Goal: Find specific page/section: Find specific page/section

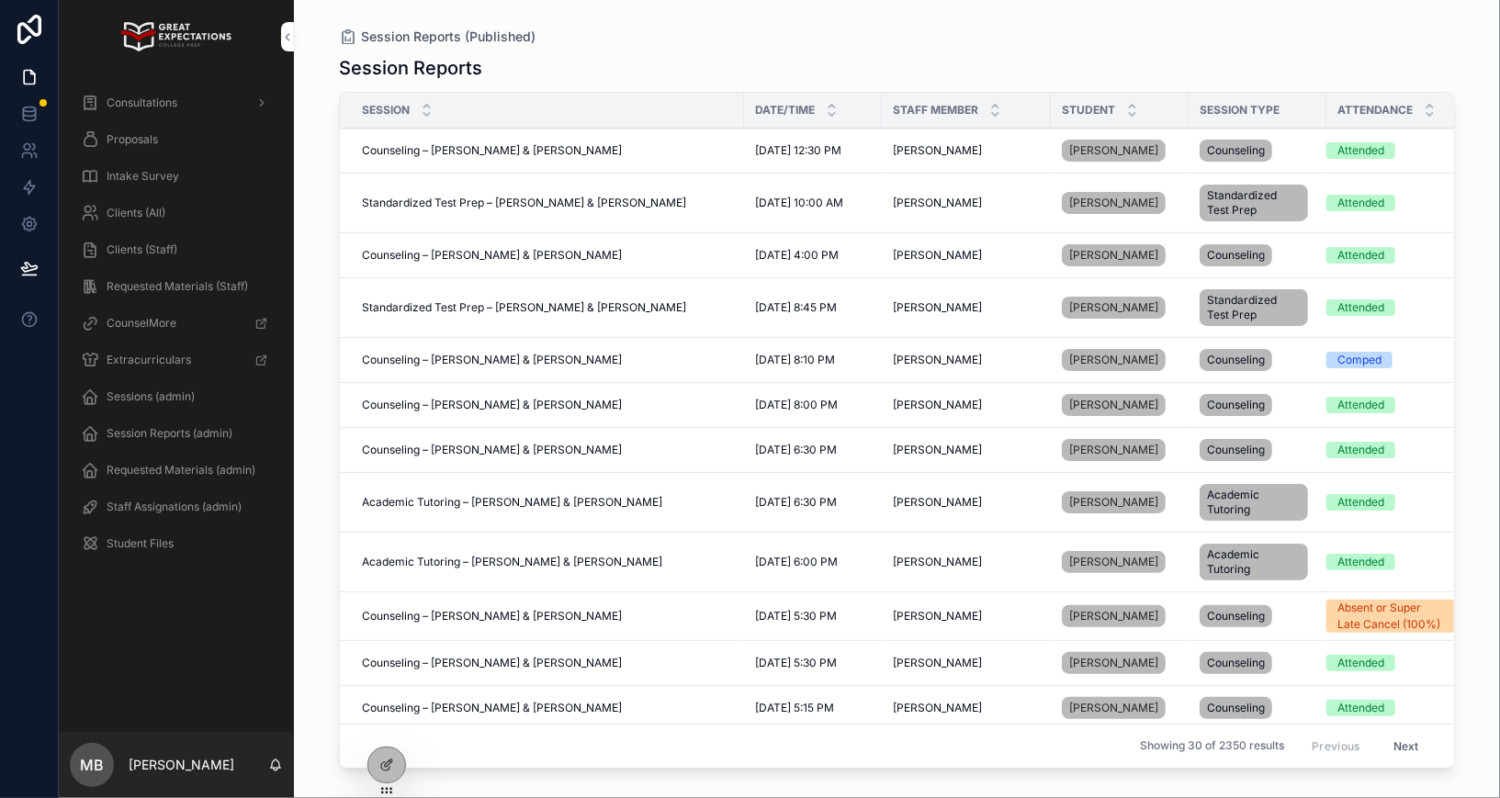
click at [0, 0] on div at bounding box center [0, 0] width 0 height 0
click at [0, 0] on icon at bounding box center [0, 0] width 0 height 0
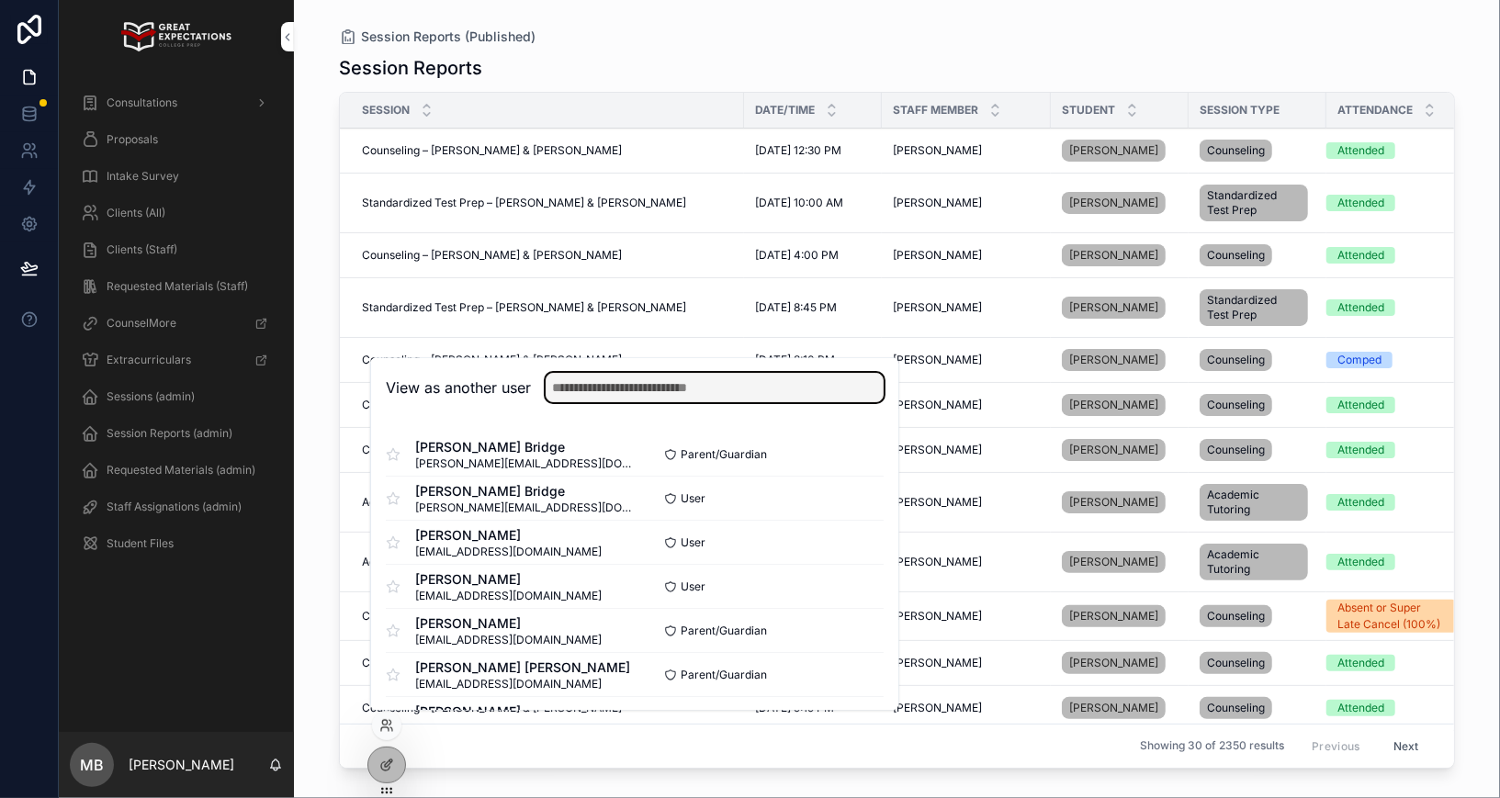
click at [591, 383] on input "text" at bounding box center [715, 387] width 338 height 29
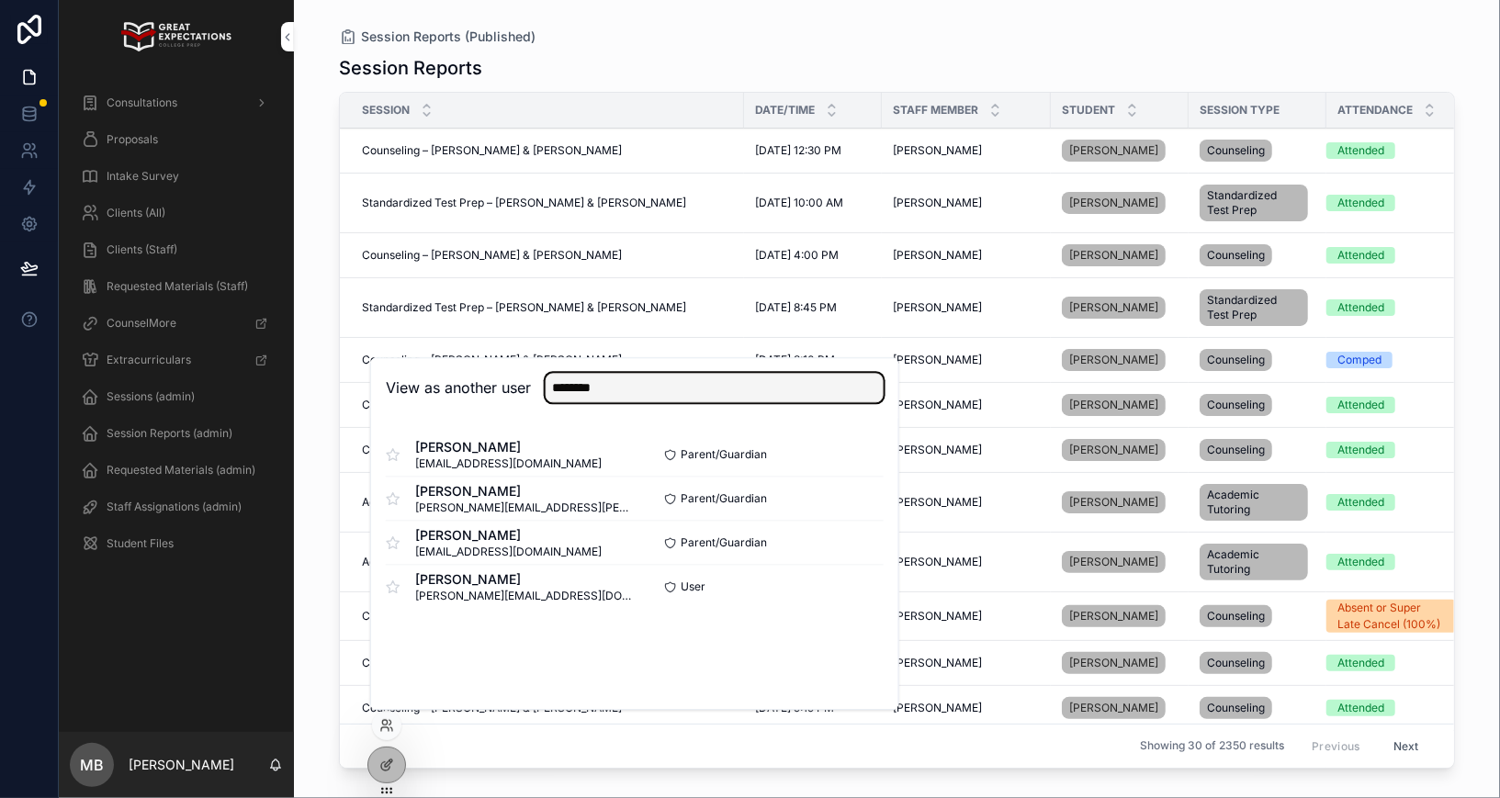
type input "********"
click at [0, 0] on button "Select" at bounding box center [0, 0] width 0 height 0
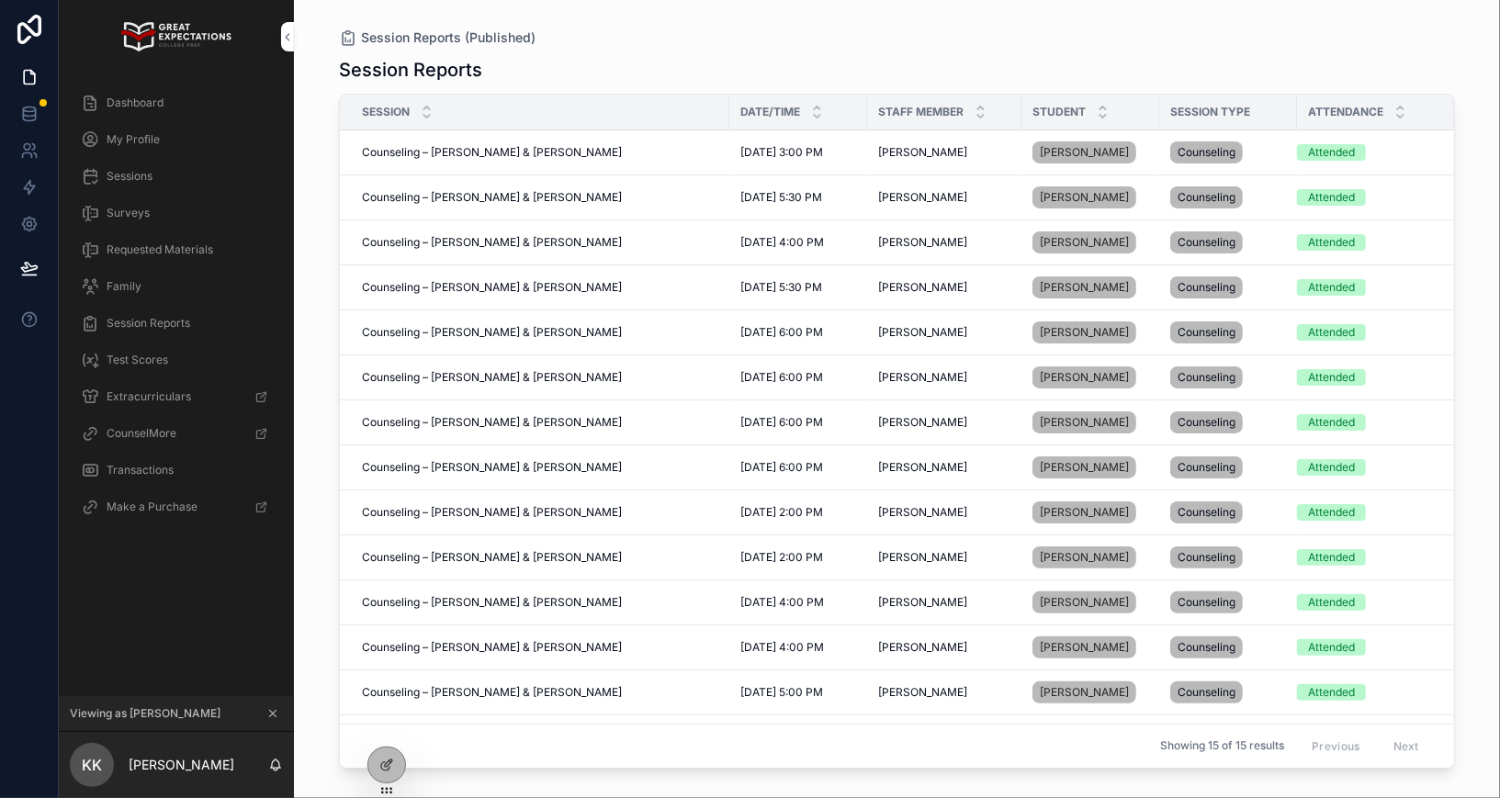
click at [147, 474] on span "Transactions" at bounding box center [140, 470] width 67 height 15
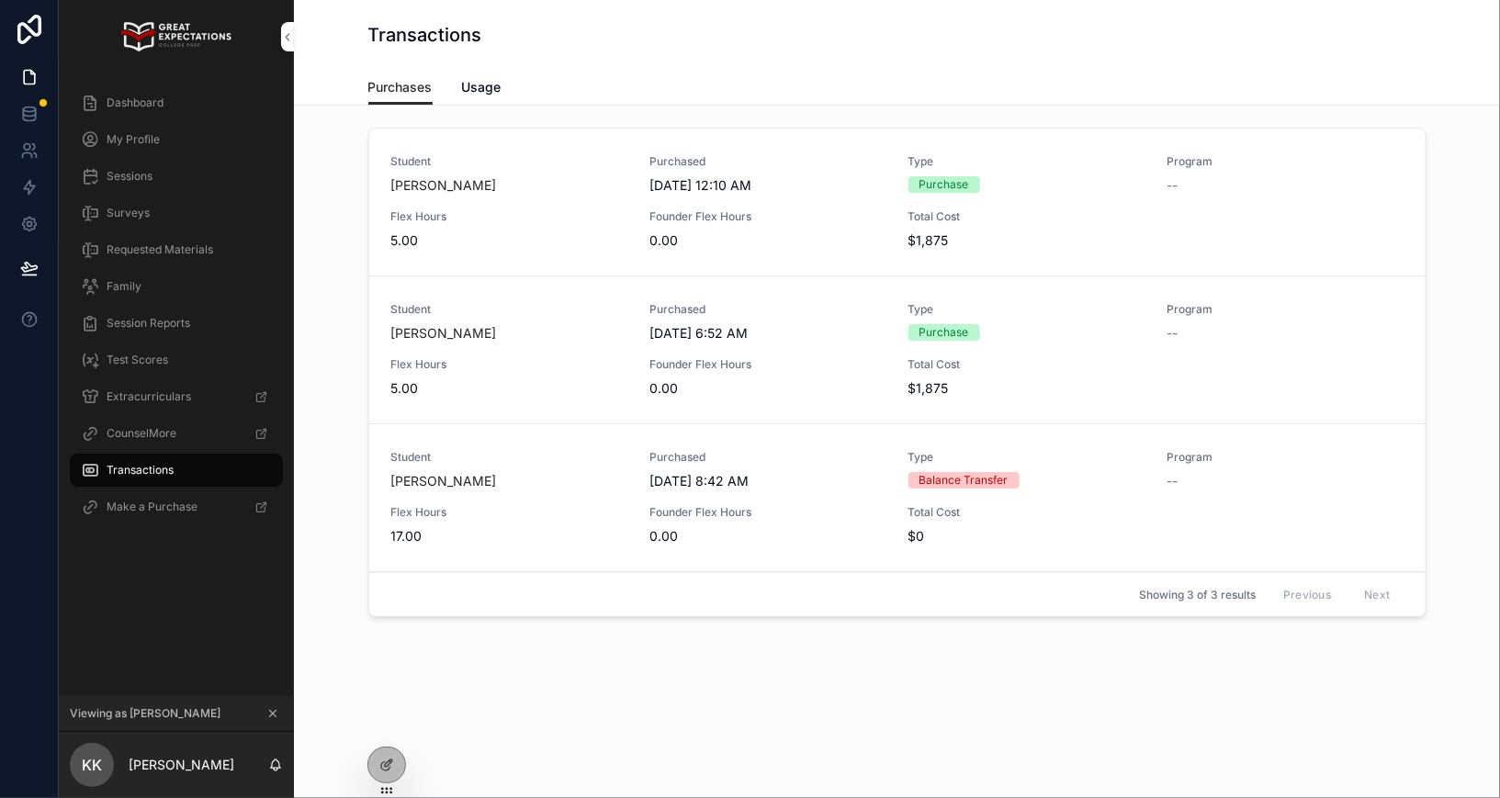
click at [481, 91] on span "Usage" at bounding box center [481, 87] width 39 height 18
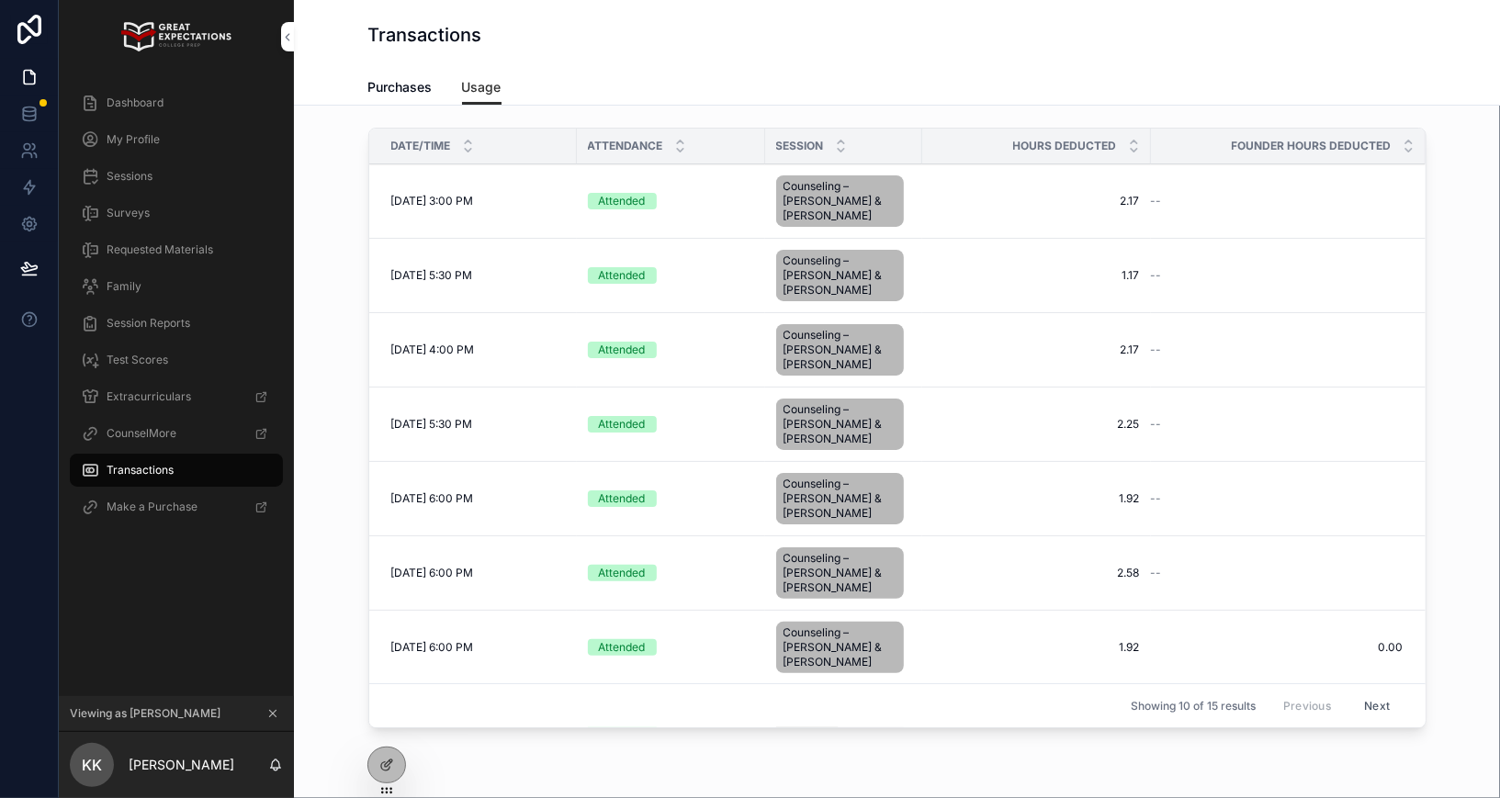
click at [385, 85] on span "Purchases" at bounding box center [400, 87] width 64 height 18
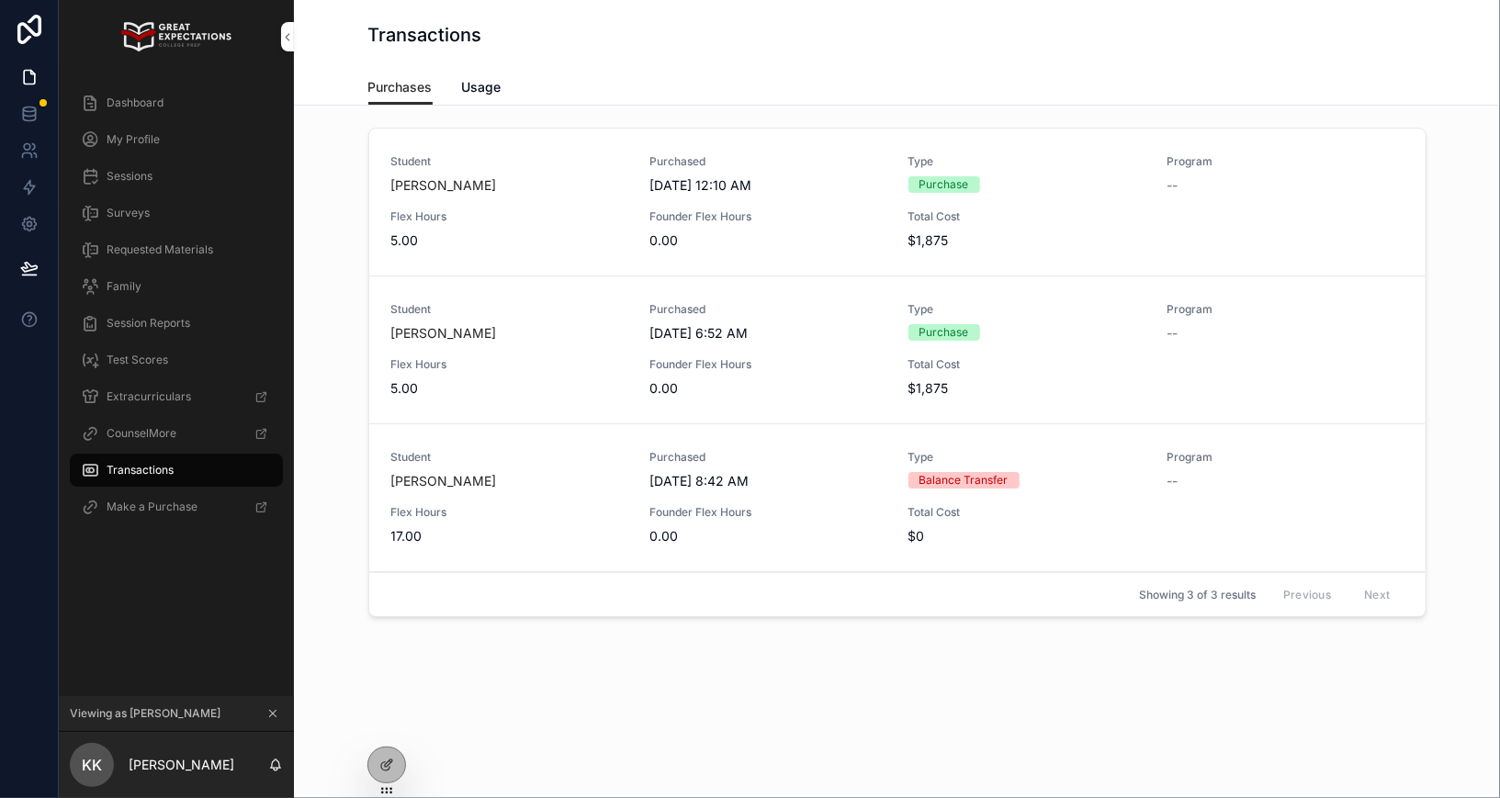
click at [0, 0] on icon at bounding box center [0, 0] width 0 height 0
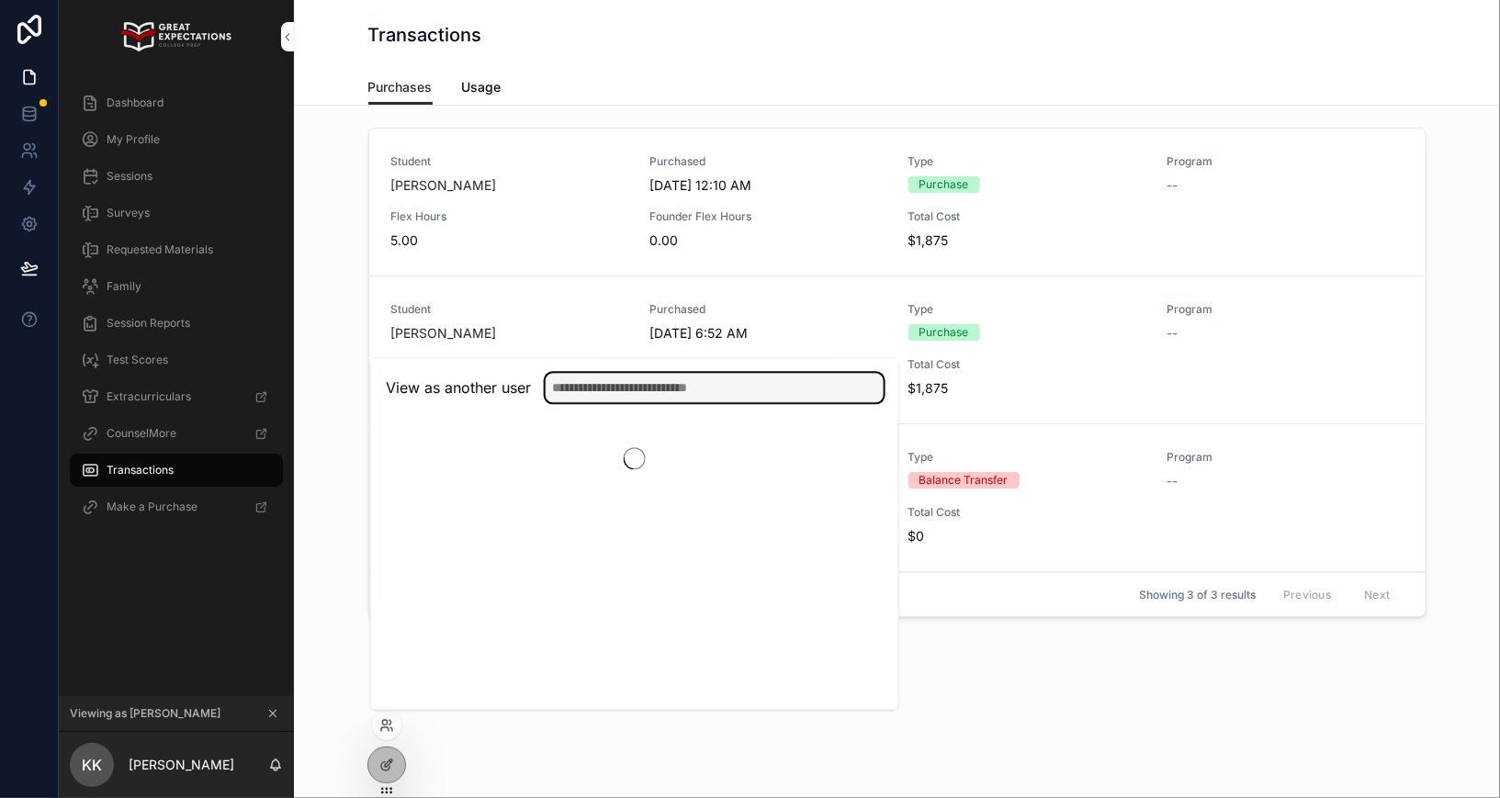
click at [633, 392] on input "text" at bounding box center [715, 387] width 338 height 29
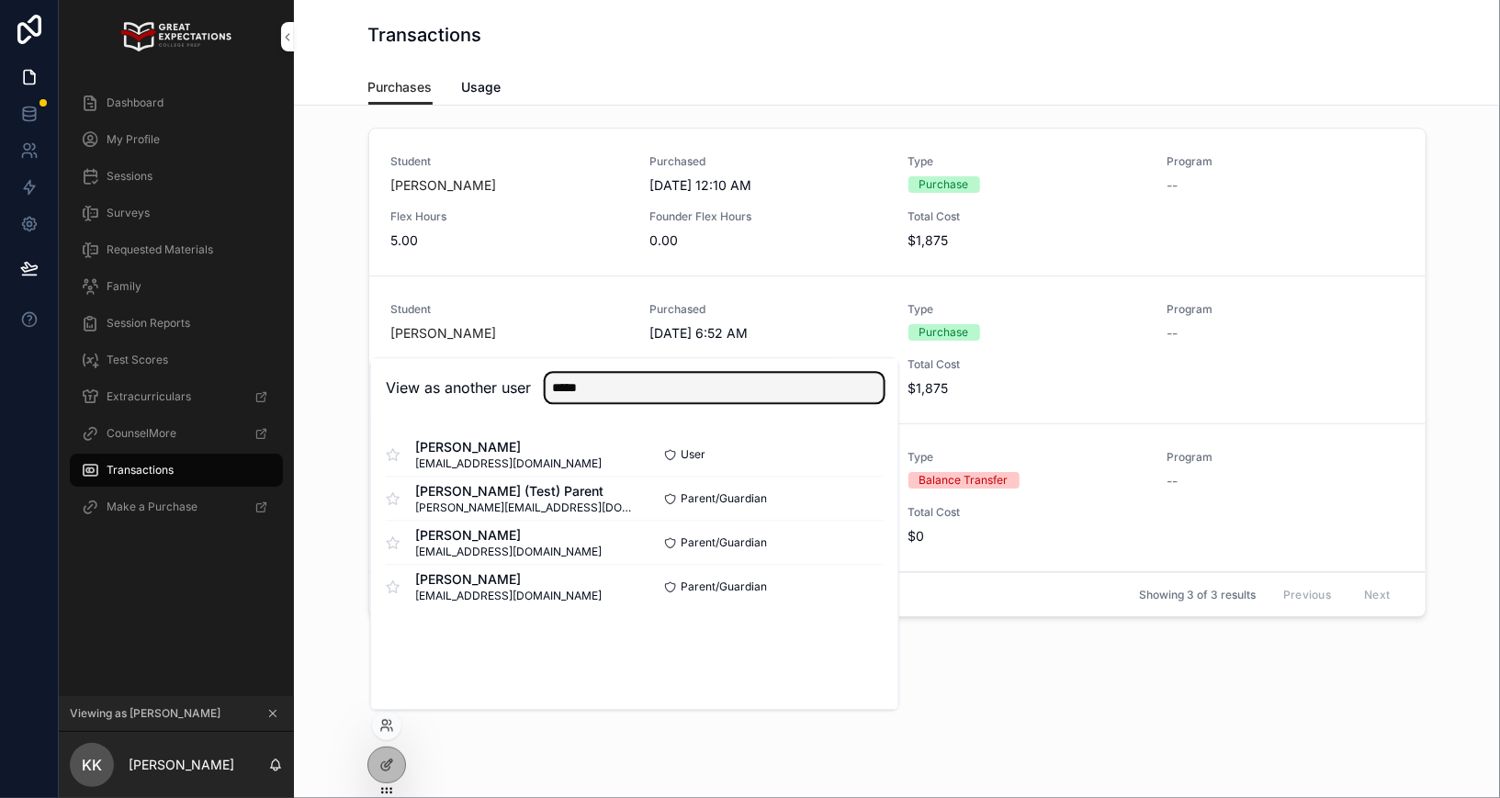
type input "*****"
click at [0, 0] on button "Select" at bounding box center [0, 0] width 0 height 0
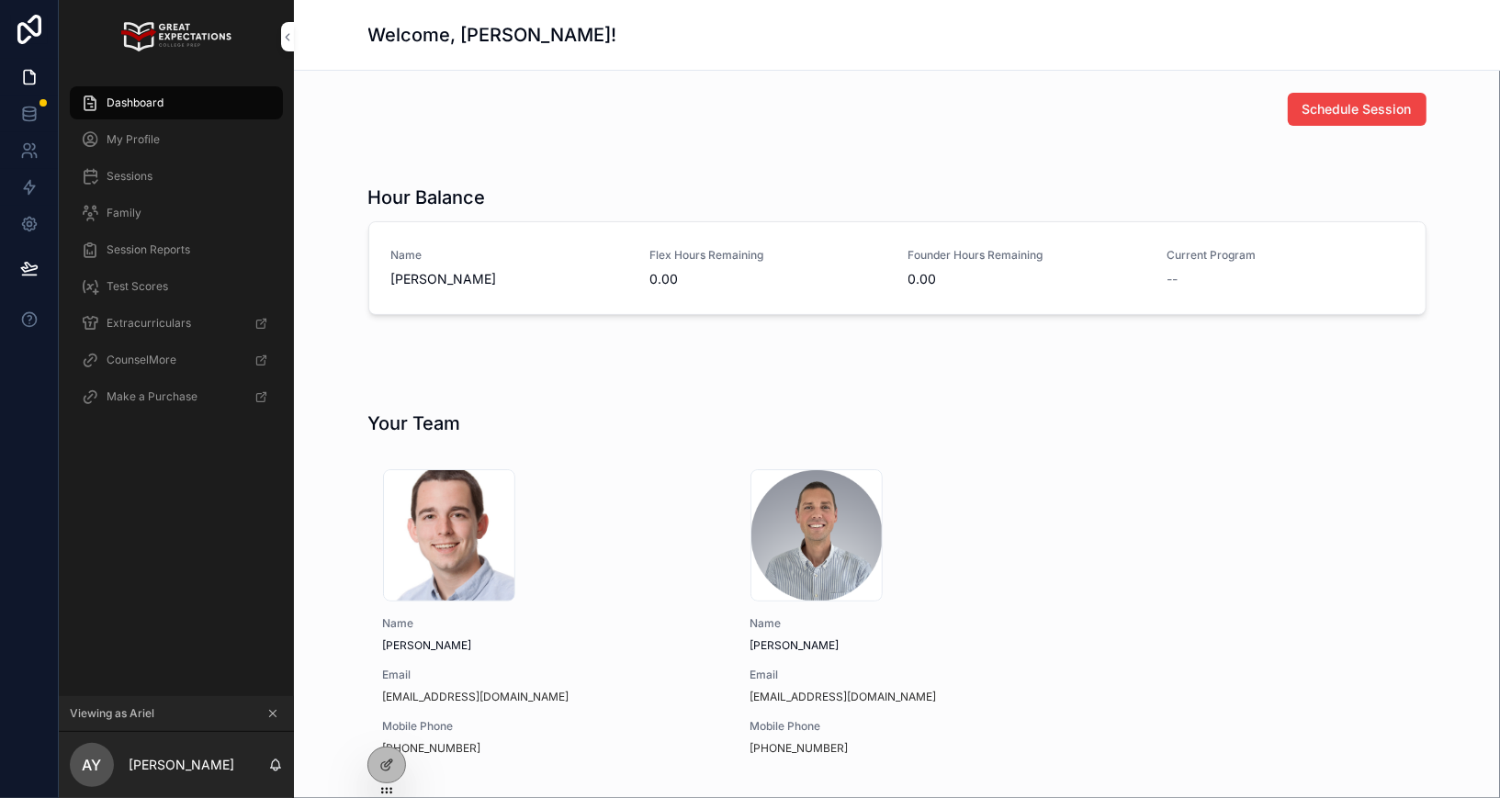
click at [135, 209] on span "Family" at bounding box center [124, 213] width 35 height 15
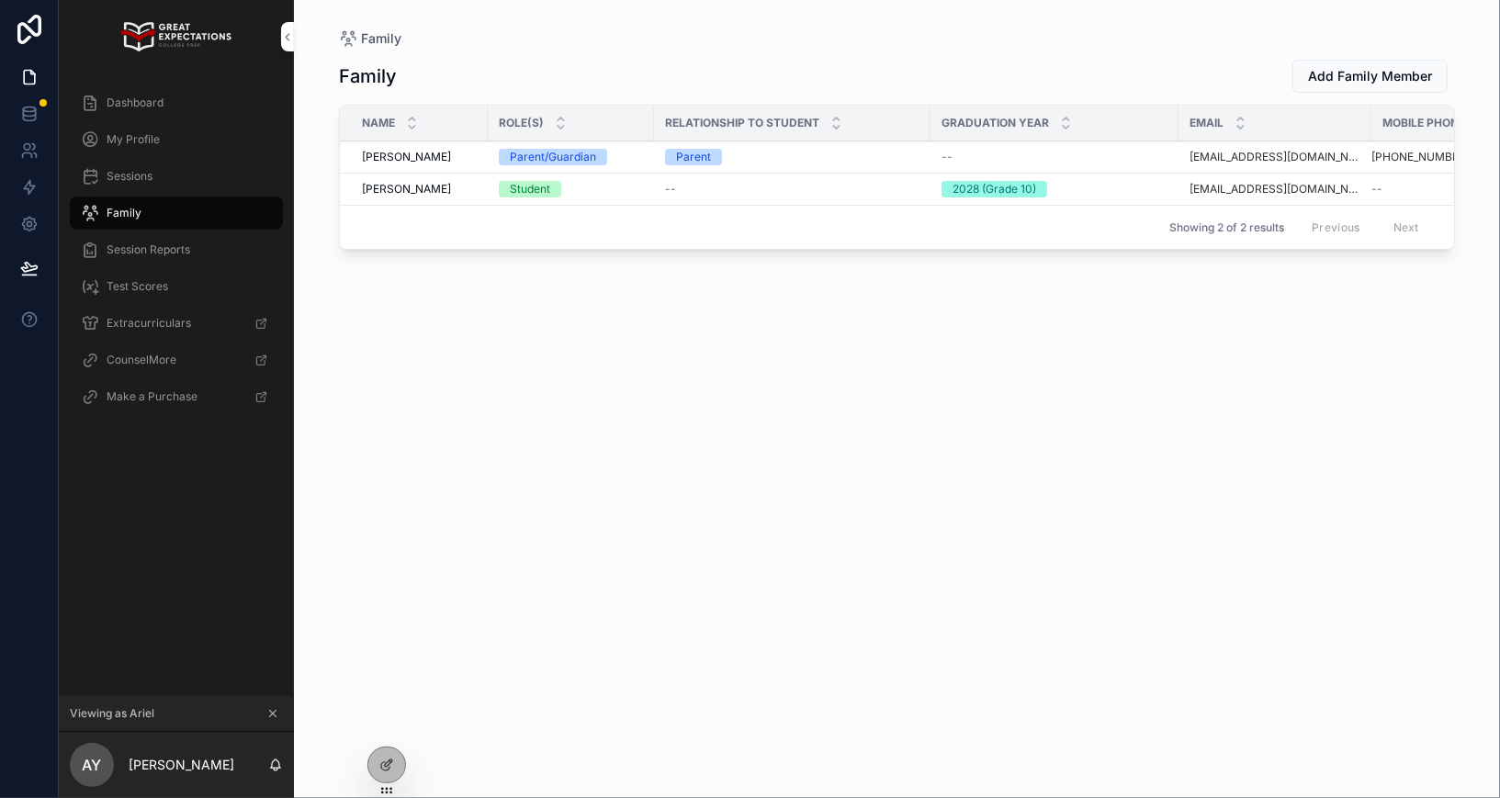
click at [275, 712] on icon "scrollable content" at bounding box center [273, 714] width 6 height 6
